Goal: Check status: Check status

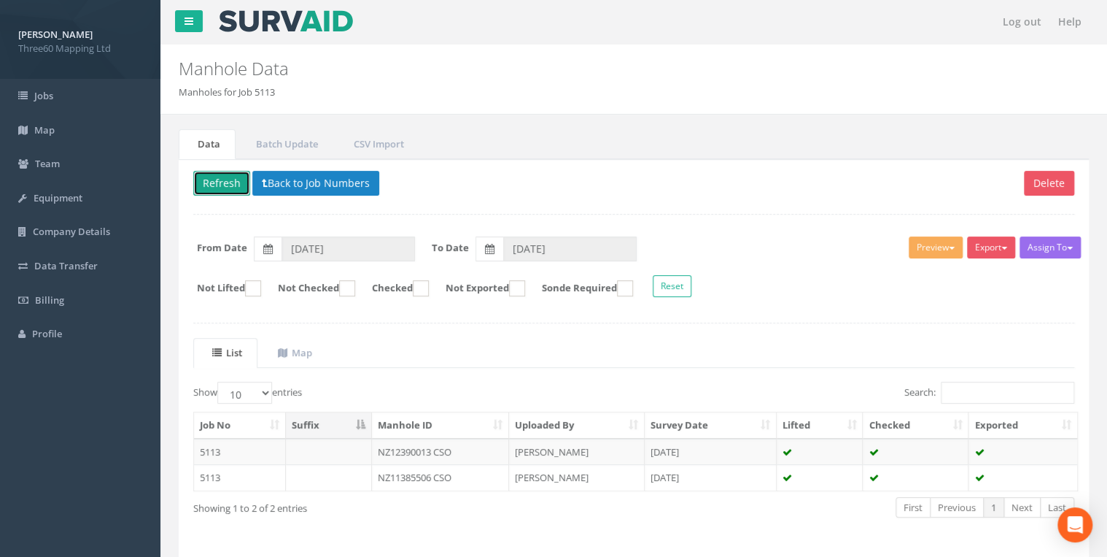
click at [219, 186] on button "Refresh" at bounding box center [221, 183] width 57 height 25
click at [376, 175] on button "Back to Job Numbers" at bounding box center [315, 183] width 127 height 25
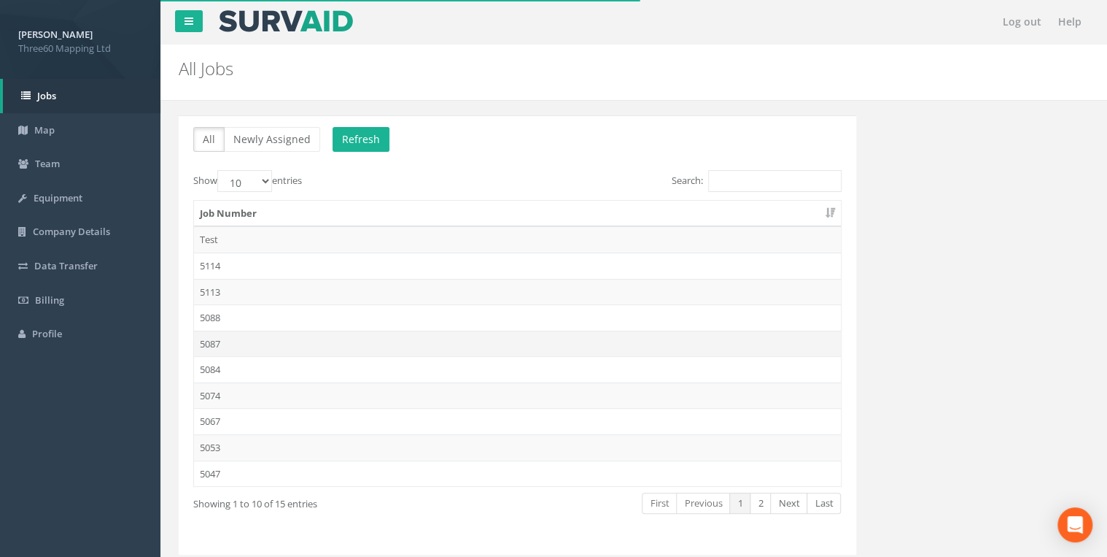
click at [235, 338] on td "5087" at bounding box center [517, 343] width 647 height 26
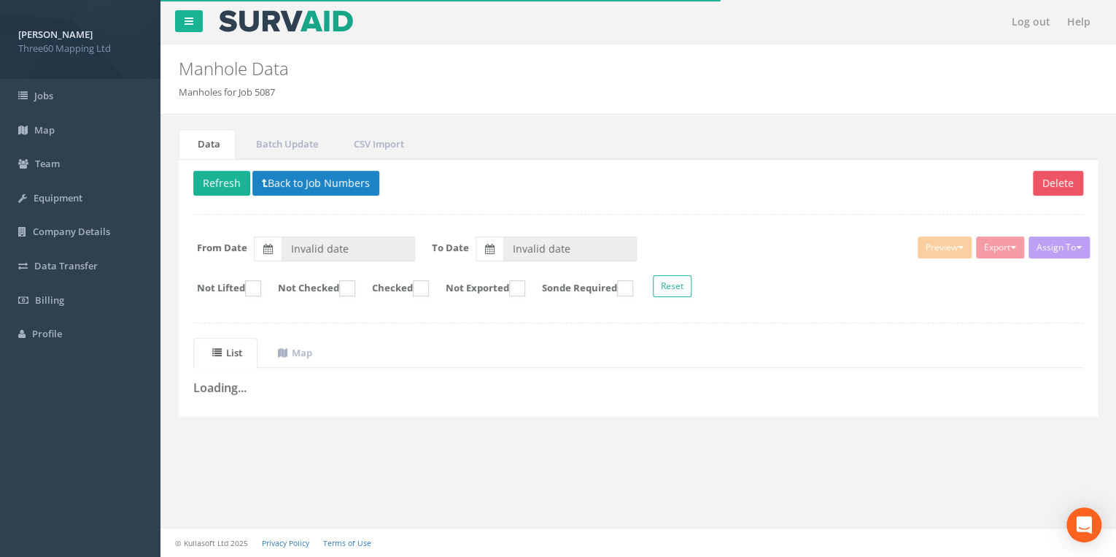
type input "[DATE]"
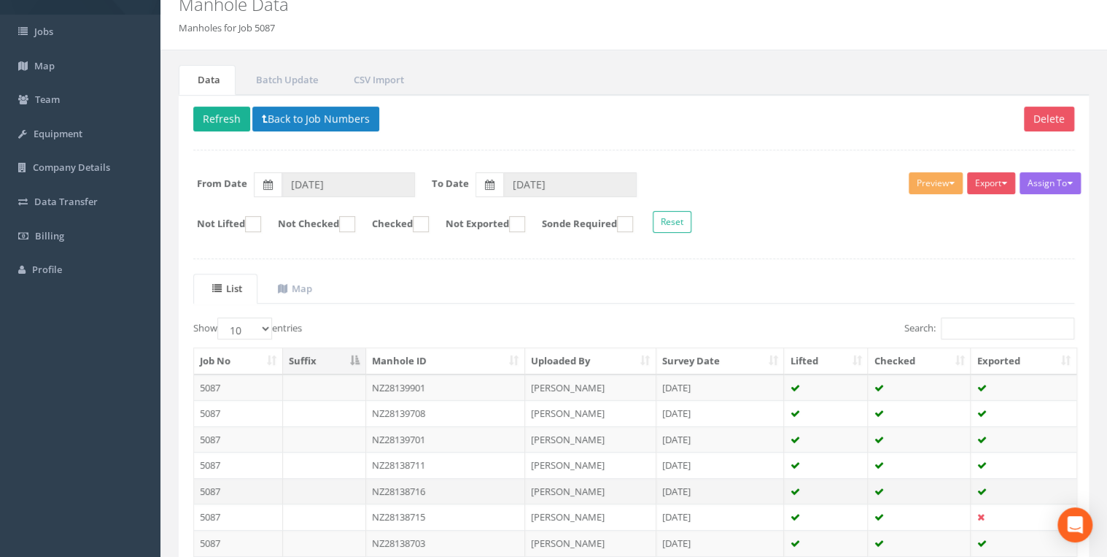
scroll to position [253, 0]
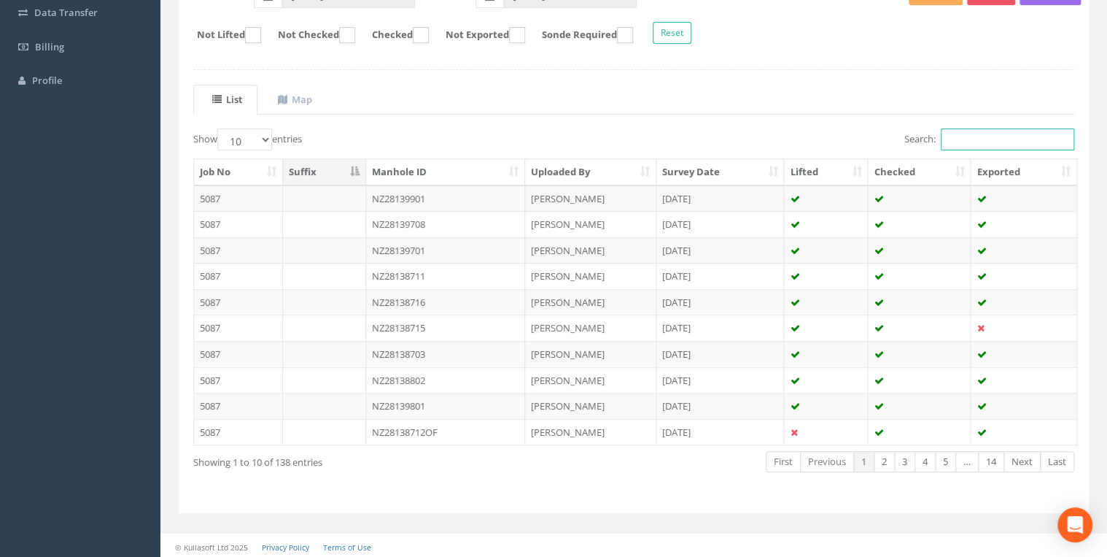
click at [962, 136] on input "Search:" at bounding box center [1007, 139] width 133 height 22
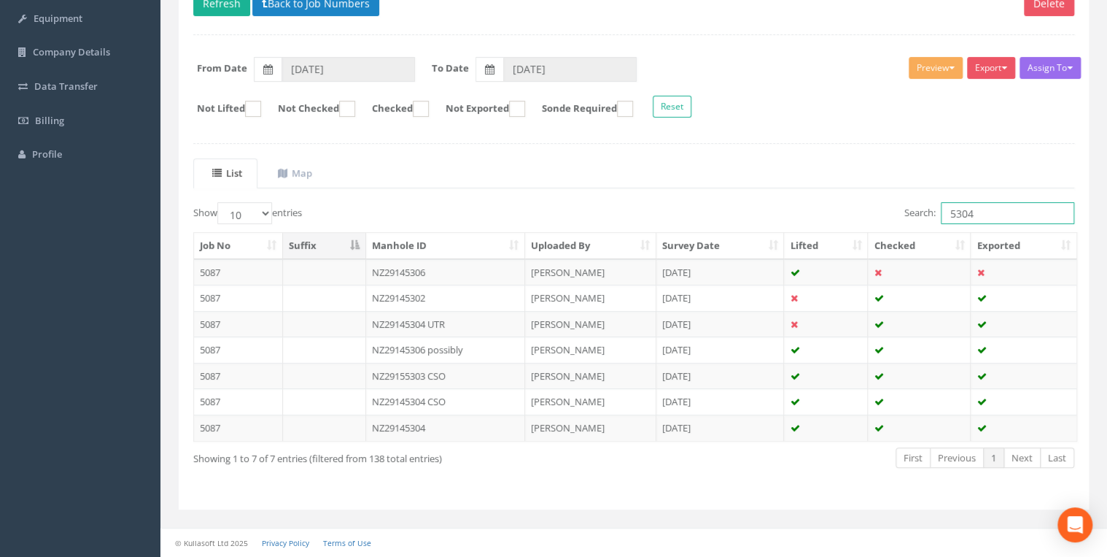
scroll to position [72, 0]
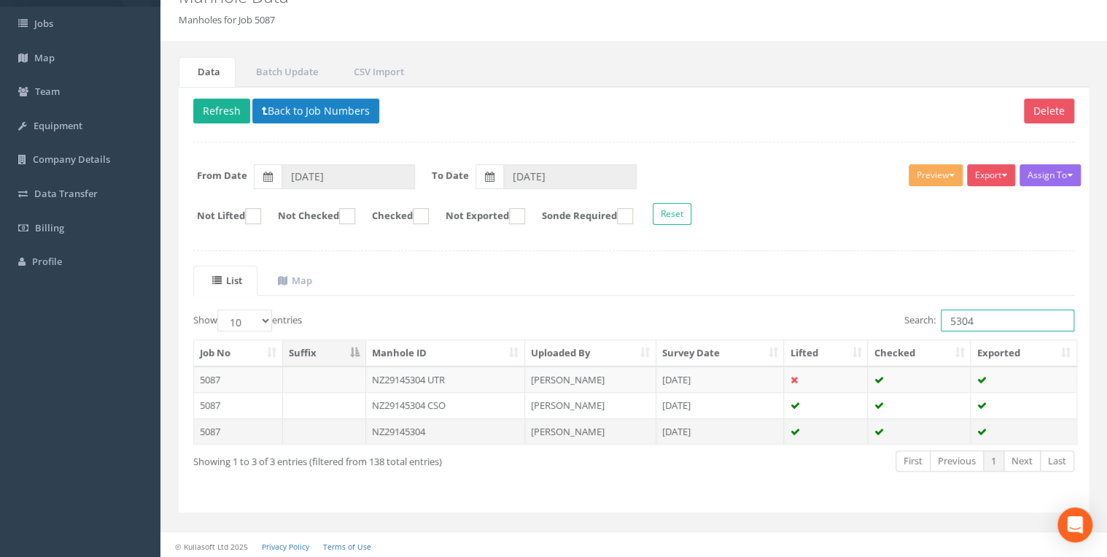
type input "5304"
click at [454, 421] on td "NZ29145304" at bounding box center [445, 431] width 159 height 26
